Goal: Task Accomplishment & Management: Use online tool/utility

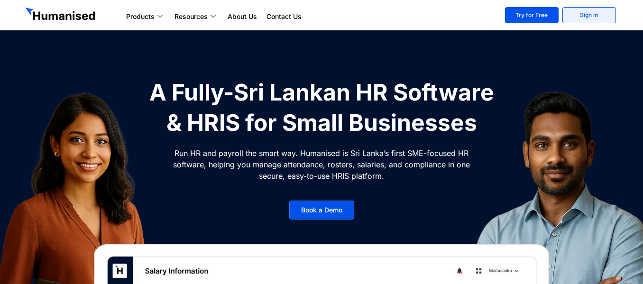
click at [595, 14] on link "Sign In" at bounding box center [589, 15] width 54 height 16
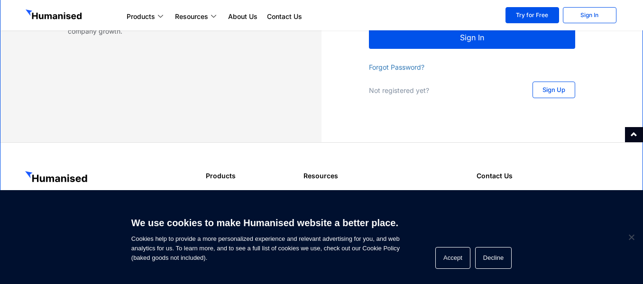
scroll to position [95, 0]
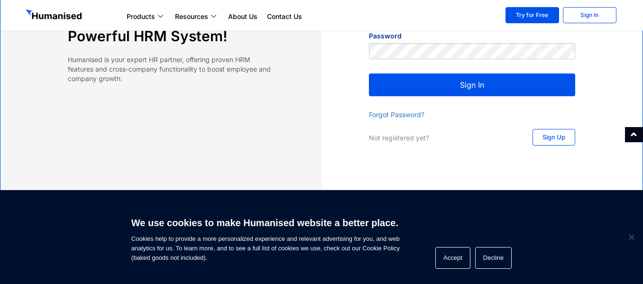
type input "[EMAIL_ADDRESS][DOMAIN_NAME]"
click at [446, 84] on button "Sign In" at bounding box center [472, 85] width 206 height 23
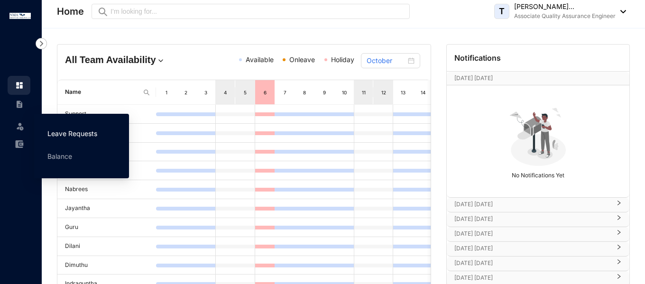
click at [82, 131] on link "Leave Requests" at bounding box center [72, 133] width 50 height 8
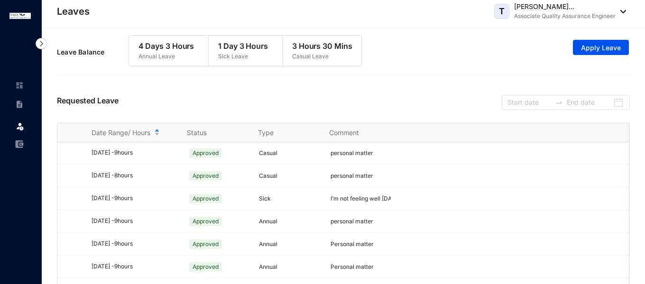
scroll to position [490, 0]
